Goal: Find specific page/section: Find specific page/section

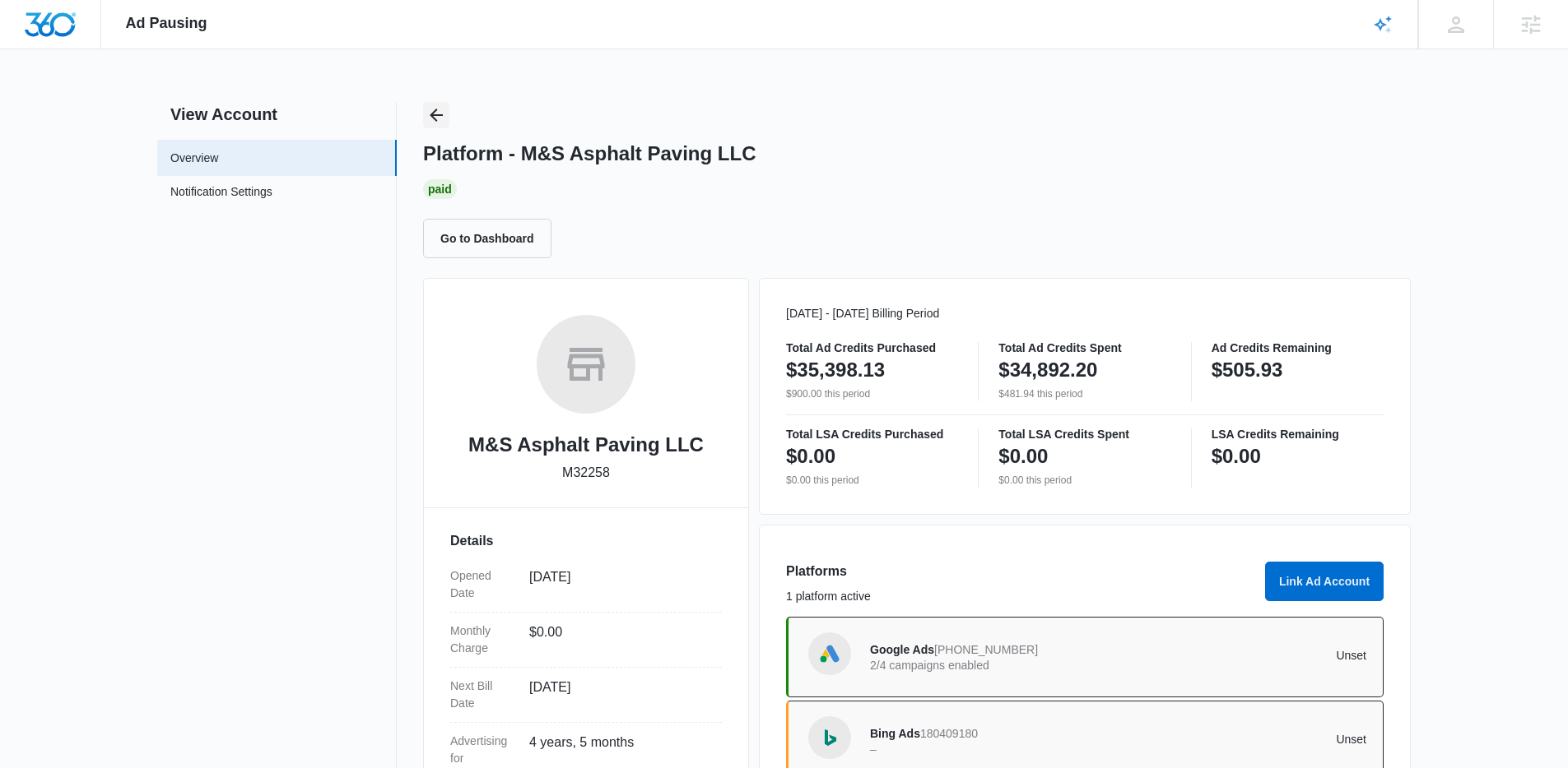
drag, startPoint x: 441, startPoint y: 119, endPoint x: 1144, endPoint y: 139, distance: 703.3
click at [450, 121] on div "Platform - M&S Asphalt Paving LLC Paid Go to Dashboard" at bounding box center [917, 180] width 988 height 156
drag, startPoint x: 1265, startPoint y: 146, endPoint x: 1246, endPoint y: 157, distance: 22.0
click at [1256, 153] on div "Platform - M&S Asphalt Paving LLC" at bounding box center [917, 154] width 988 height 25
drag, startPoint x: 470, startPoint y: 108, endPoint x: 446, endPoint y: 115, distance: 25.0
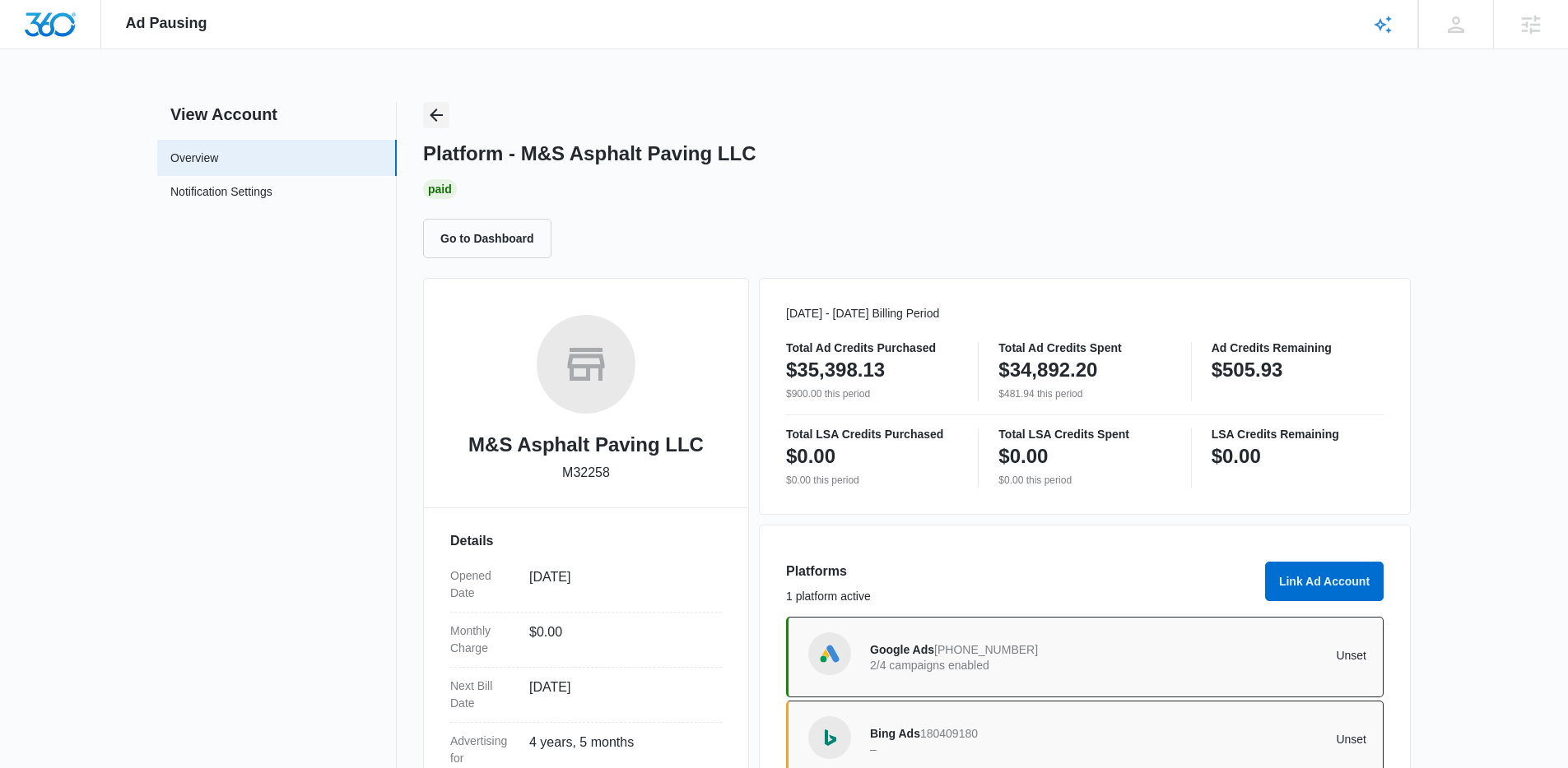
click at [469, 110] on div "Platform - M&S Asphalt Paving LLC Paid Go to Dashboard" at bounding box center [917, 180] width 988 height 156
click at [445, 115] on icon "Back" at bounding box center [436, 115] width 20 height 20
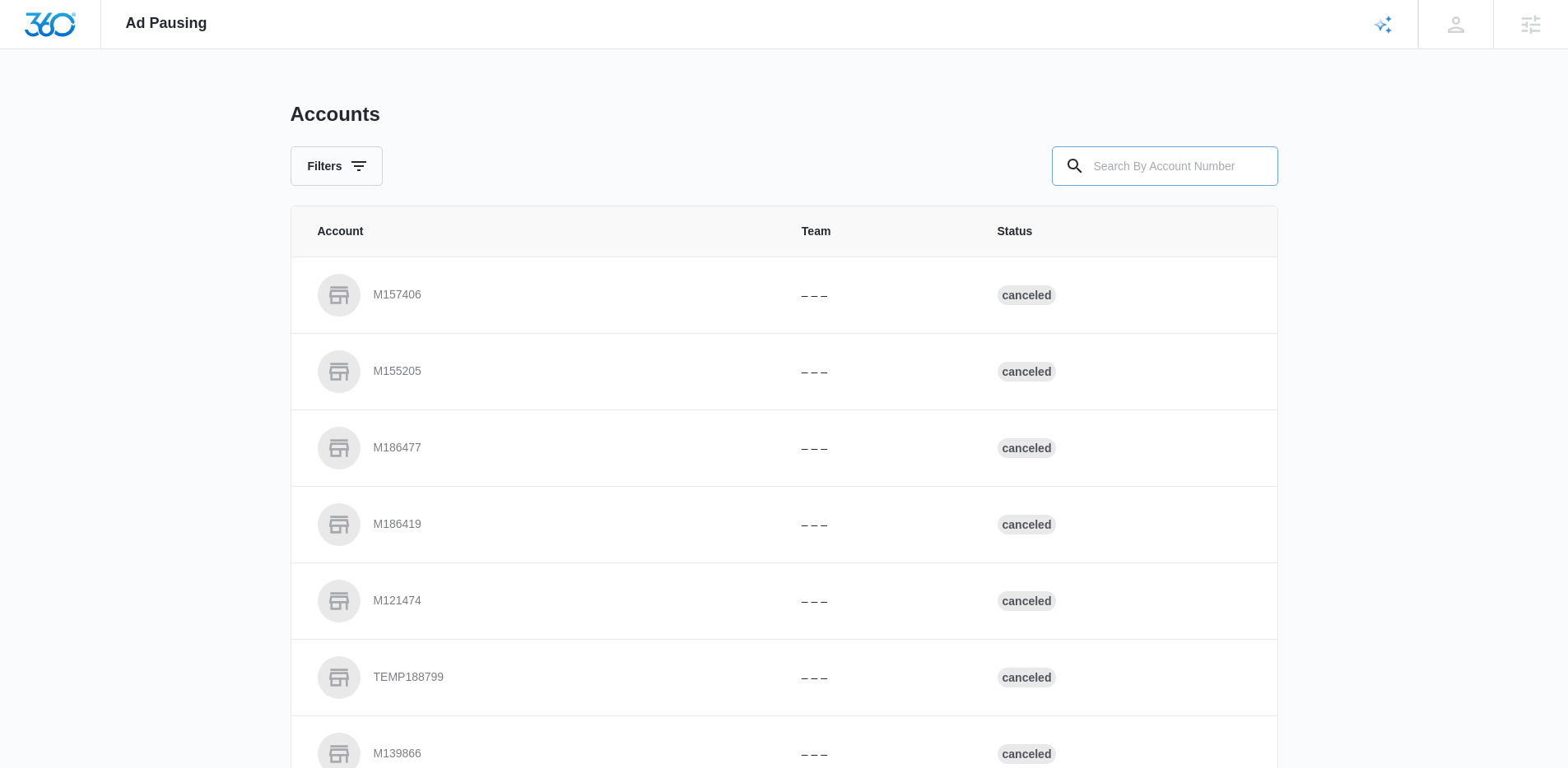
click at [1134, 158] on input "text" at bounding box center [1165, 166] width 226 height 40
paste input "M334093"
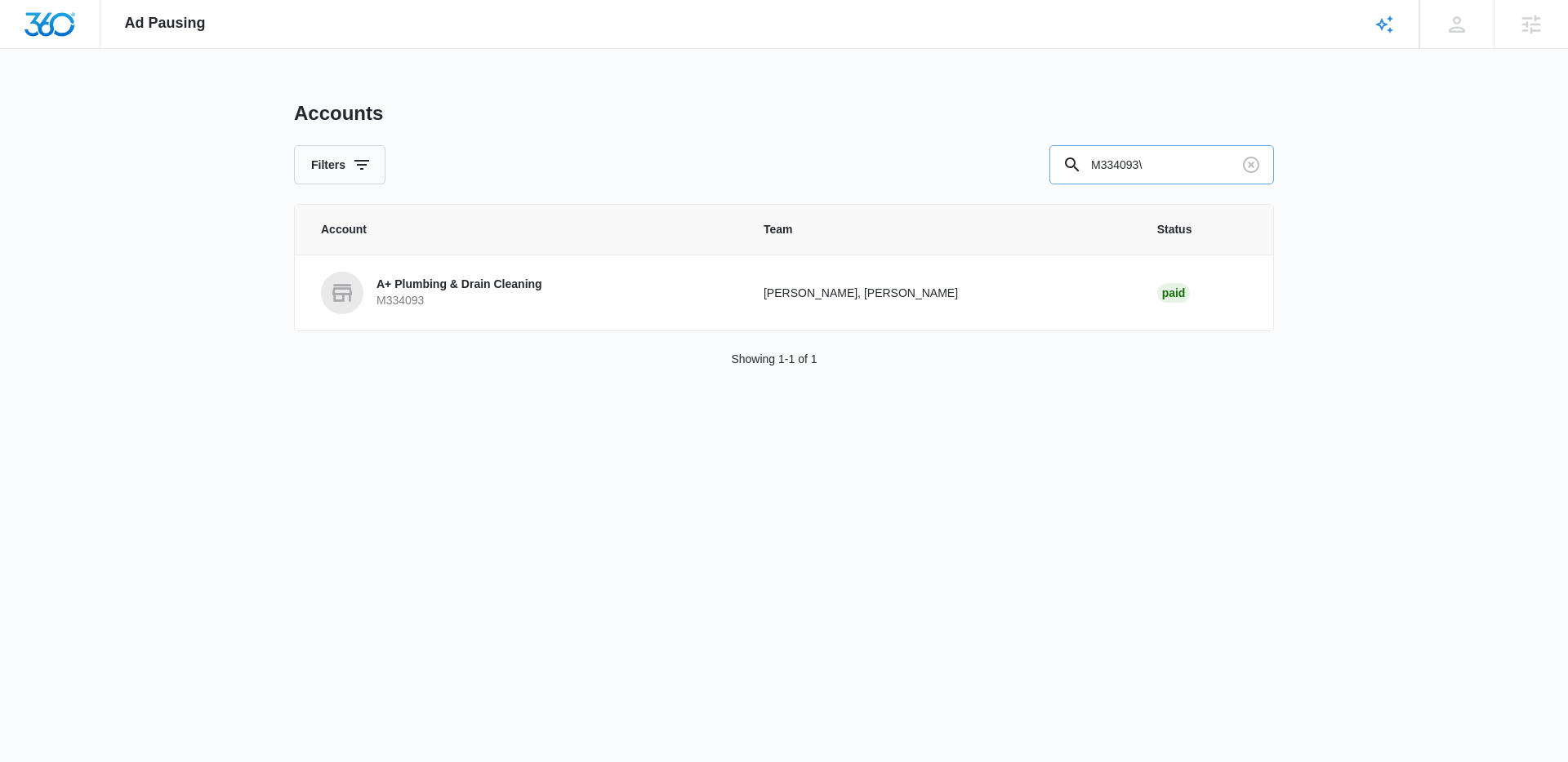
type input "M334093"
click at [466, 290] on p "A+ Plumbing & Drain Cleaning" at bounding box center [459, 284] width 166 height 16
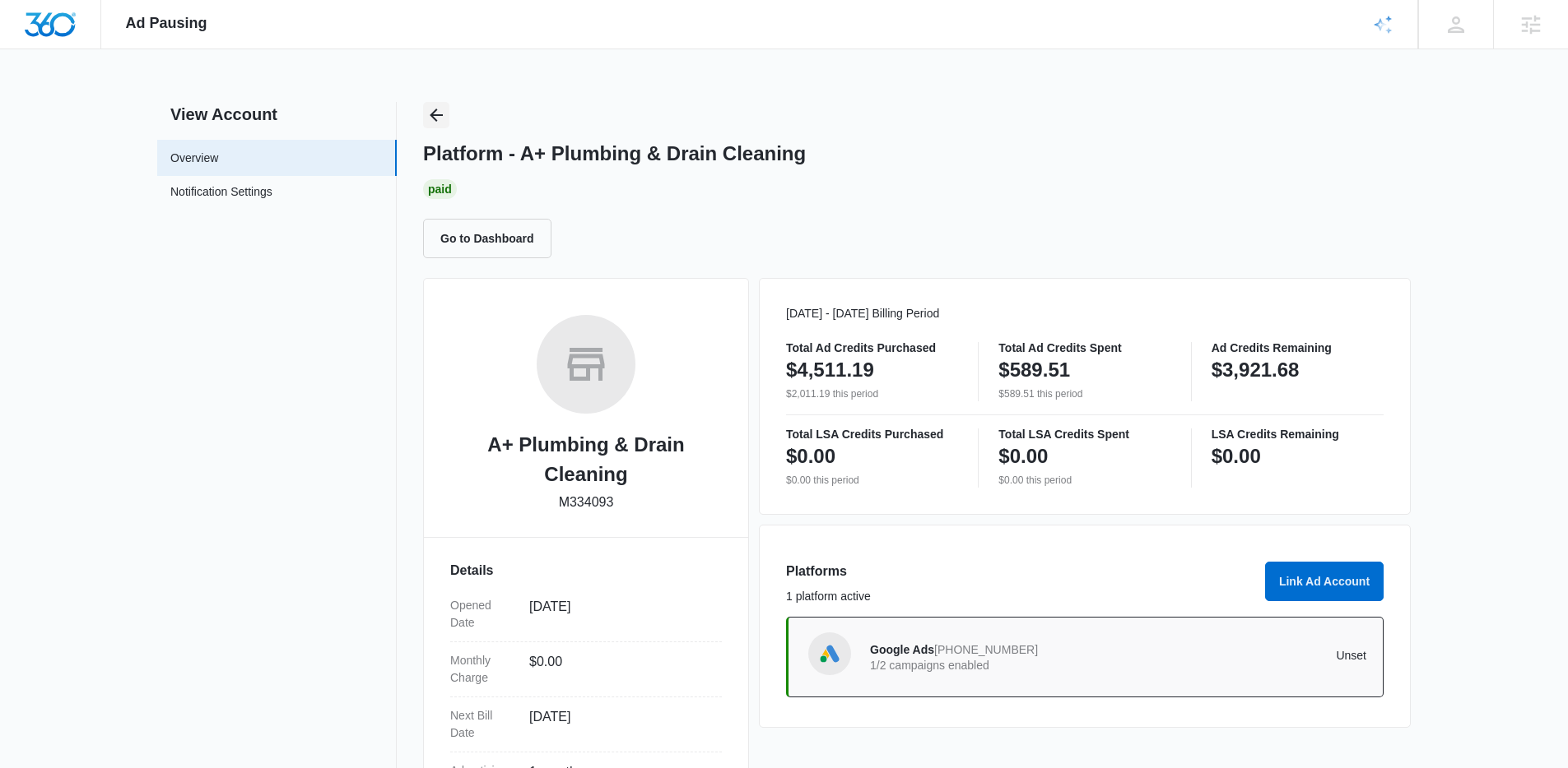
click at [438, 117] on icon "Back" at bounding box center [436, 115] width 20 height 20
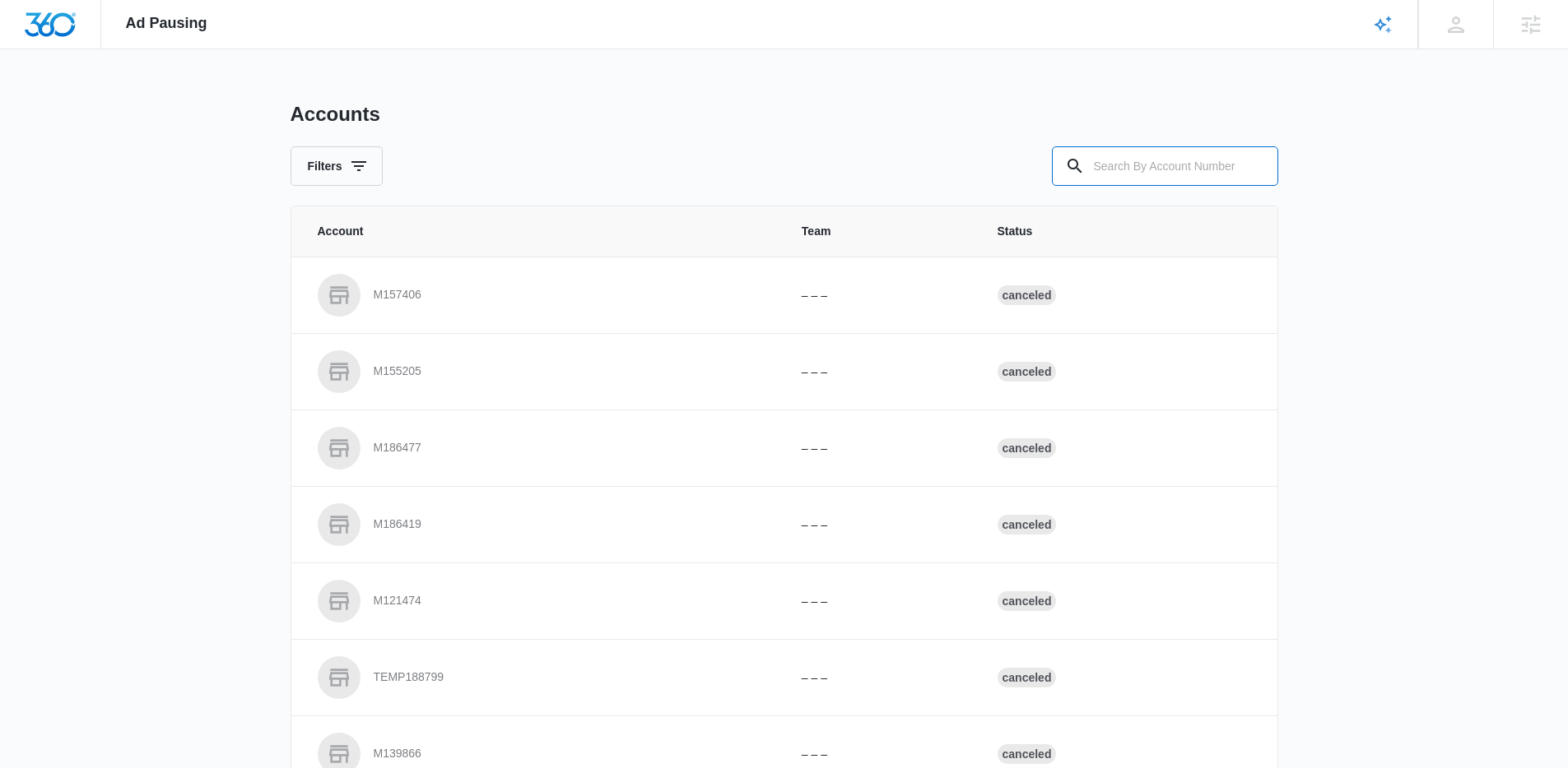
drag, startPoint x: 1223, startPoint y: 164, endPoint x: 1002, endPoint y: 198, distance: 223.6
click at [1218, 165] on input "text" at bounding box center [1165, 166] width 226 height 40
paste input "A1093"
type input "A1093"
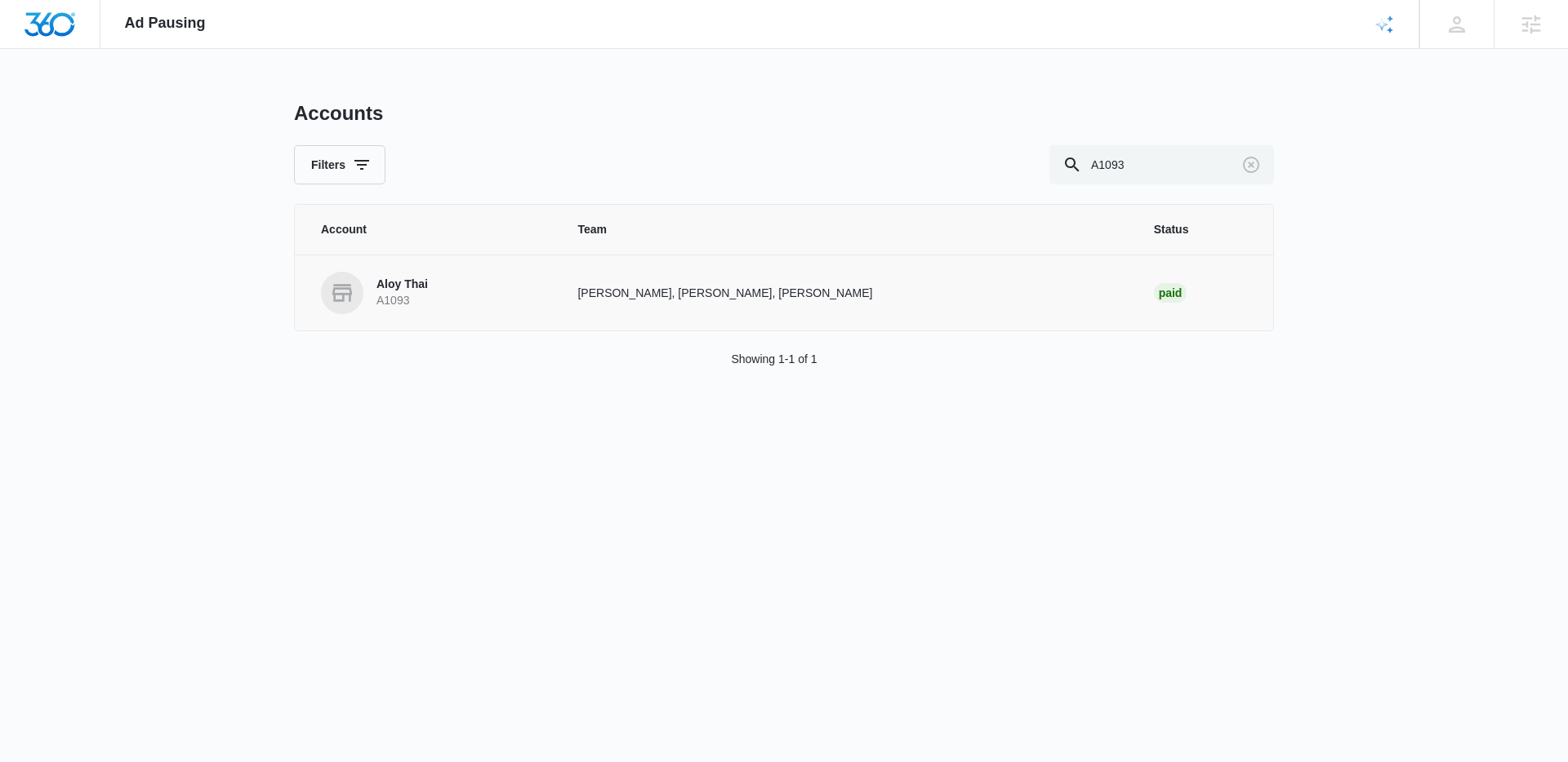
click at [430, 294] on link "Aloy Thai A1093" at bounding box center [429, 293] width 217 height 42
